Goal: Use online tool/utility: Utilize a website feature to perform a specific function

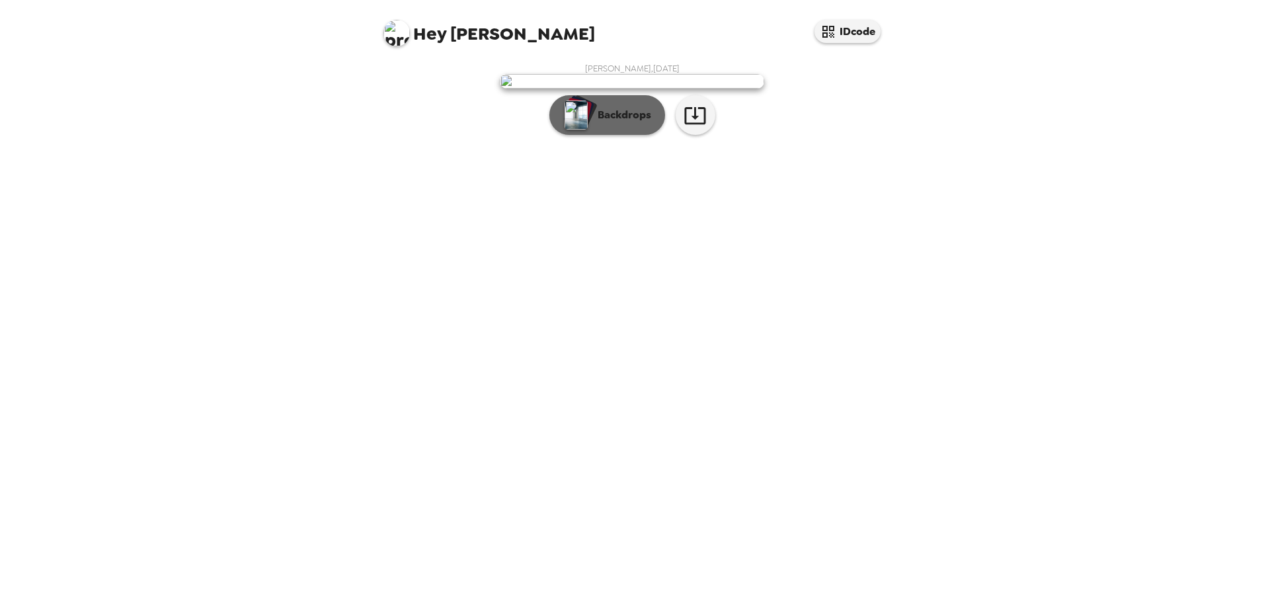
click at [594, 135] on button "Backdrops" at bounding box center [607, 115] width 116 height 40
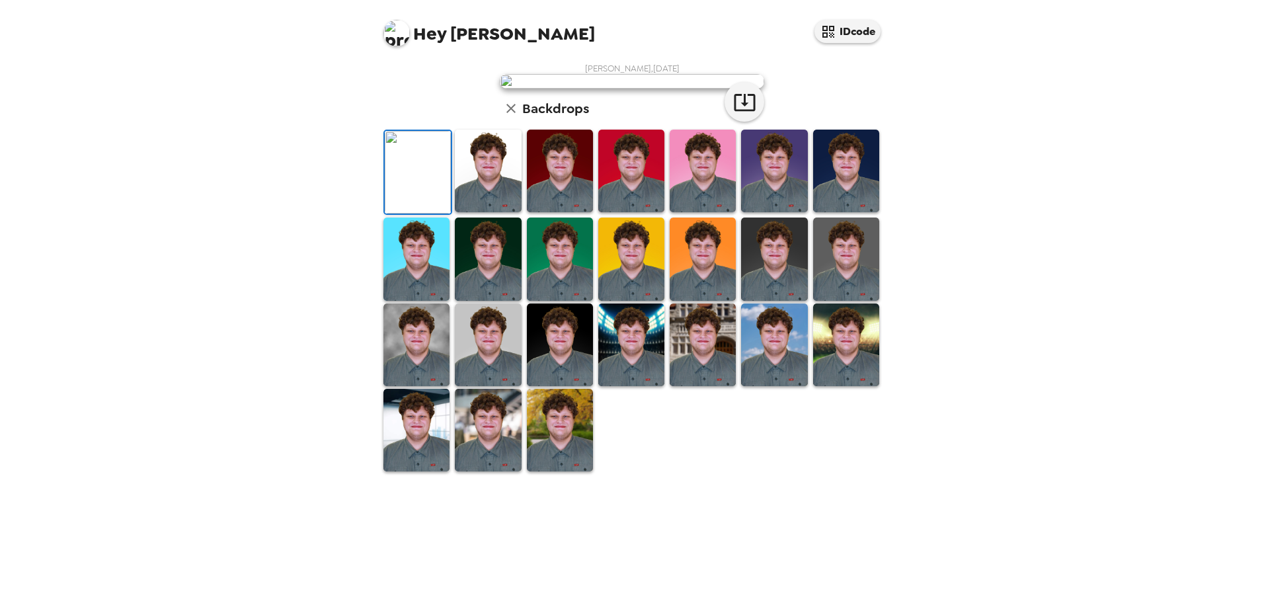
click at [567, 212] on img at bounding box center [560, 171] width 66 height 83
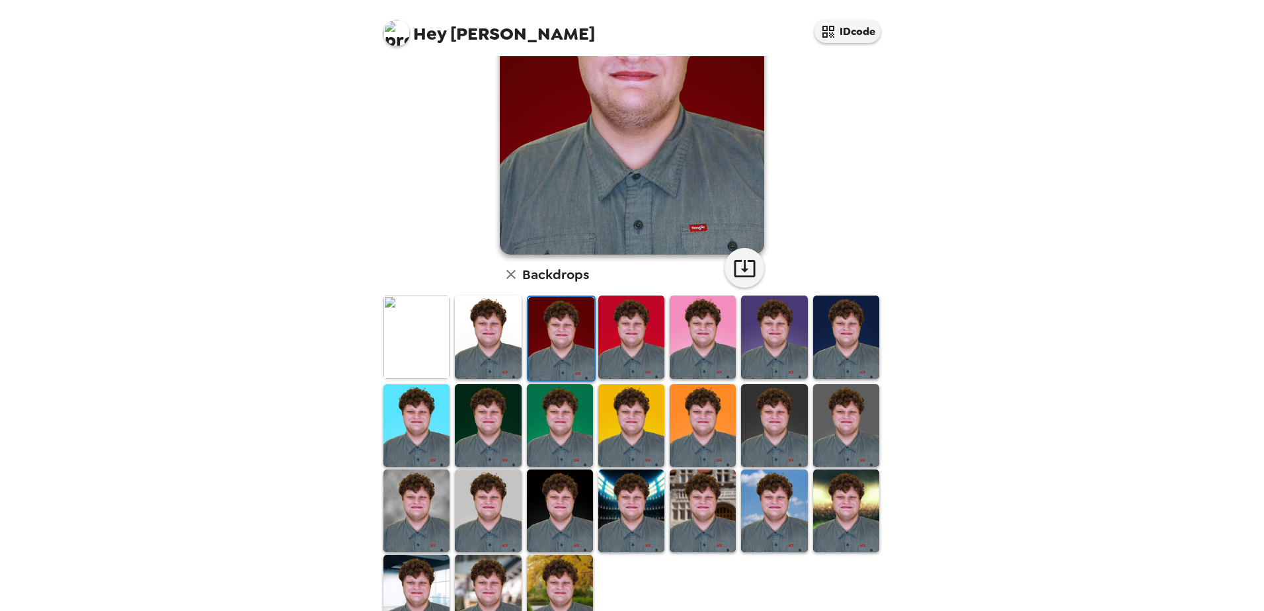
scroll to position [191, 0]
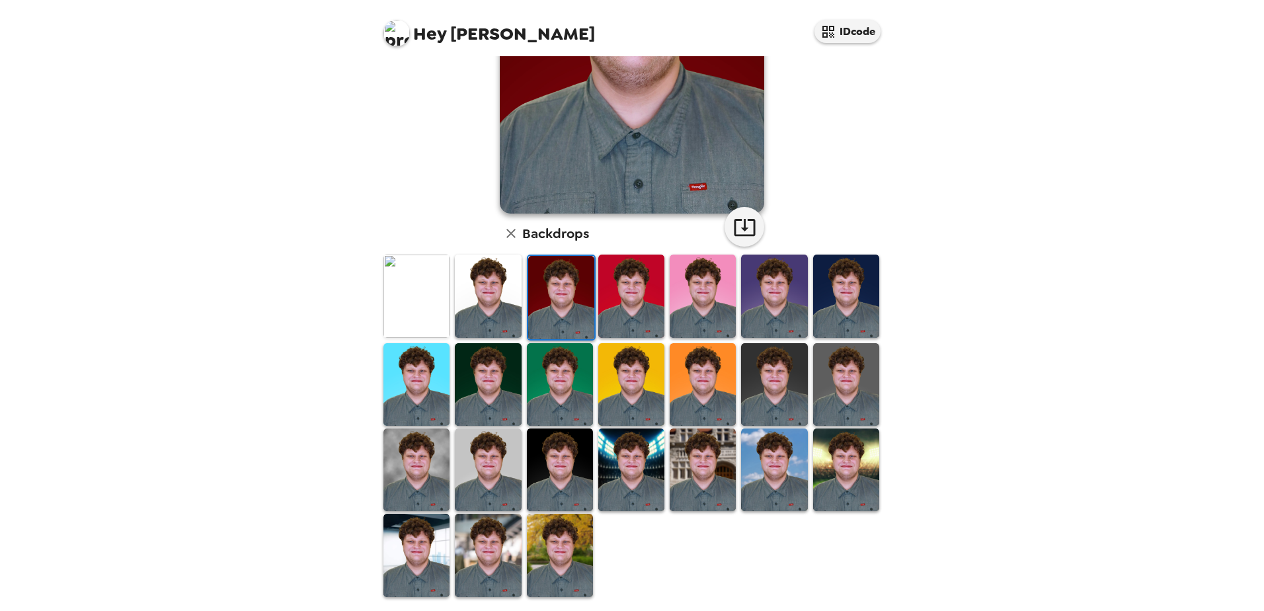
click at [780, 487] on img at bounding box center [774, 469] width 66 height 83
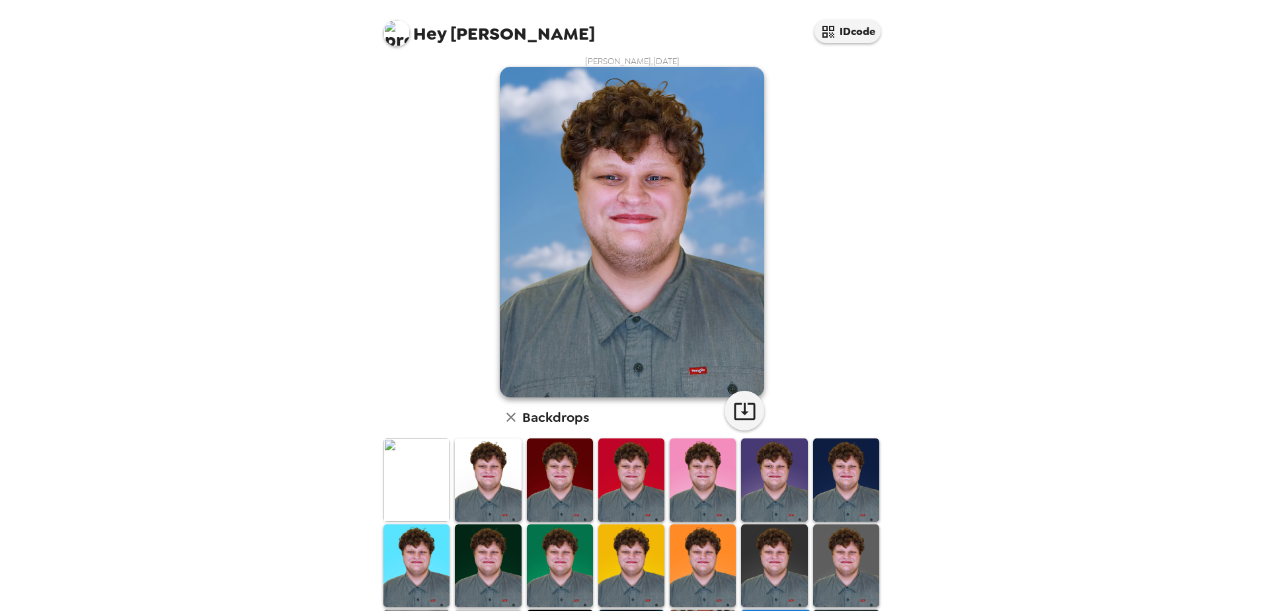
scroll to position [0, 0]
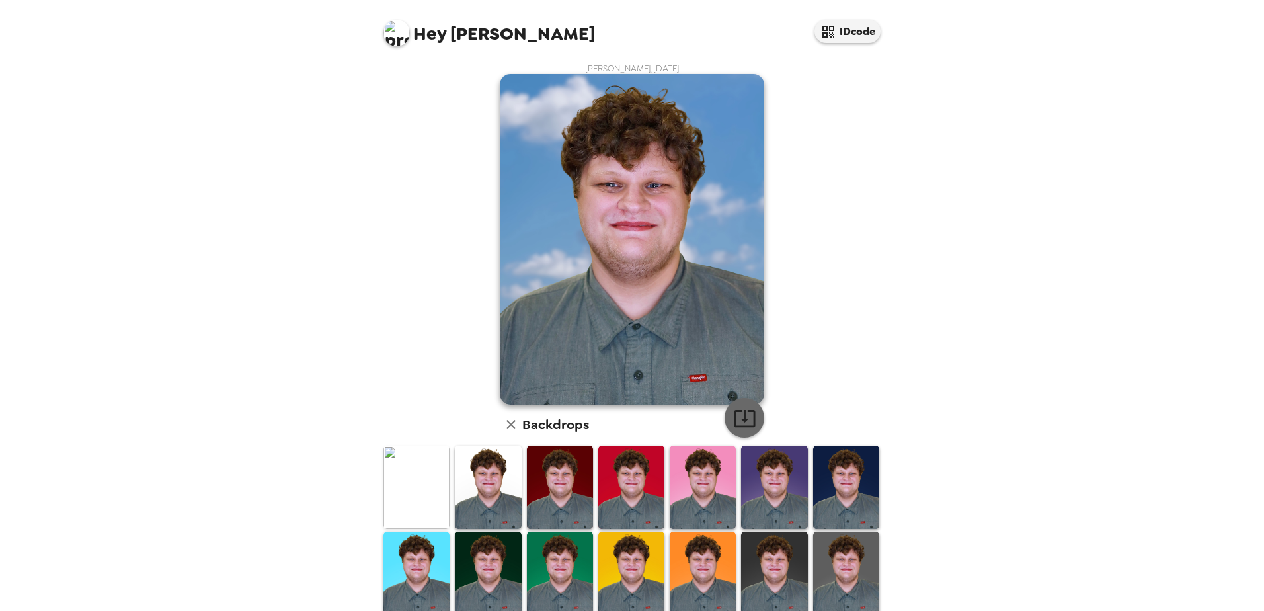
click at [745, 428] on icon "button" at bounding box center [744, 418] width 23 height 23
